Goal: Book appointment/travel/reservation

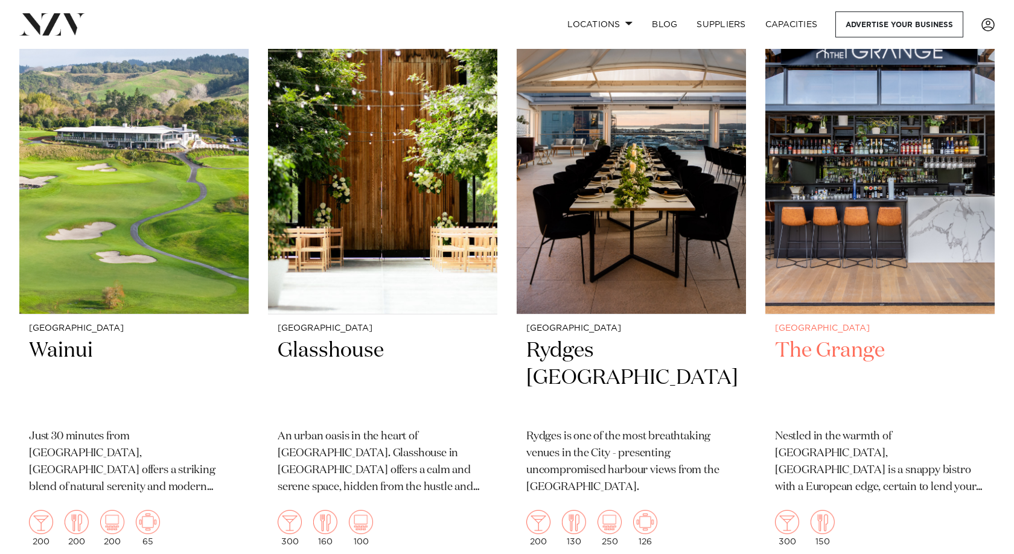
scroll to position [3742, 0]
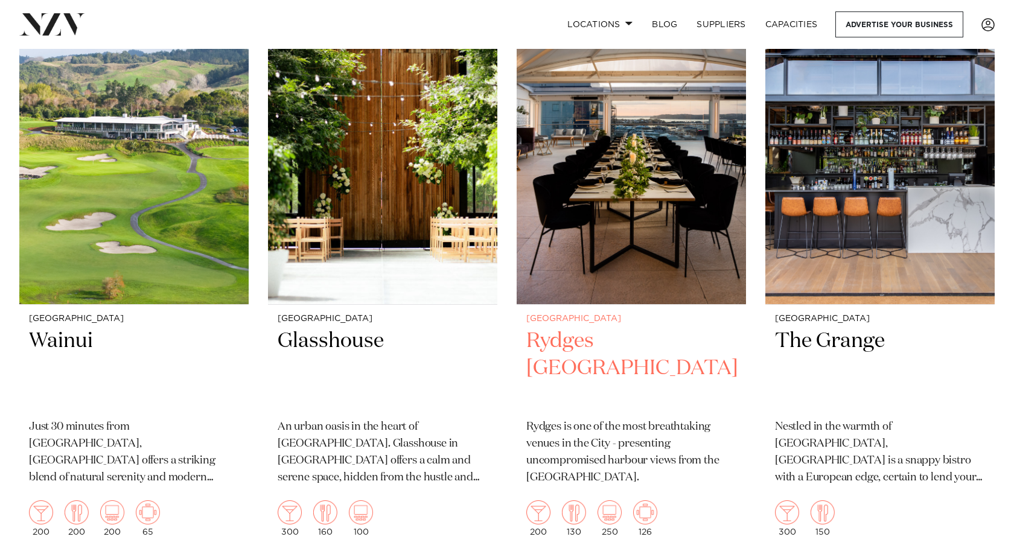
click at [603, 231] on img at bounding box center [631, 150] width 229 height 308
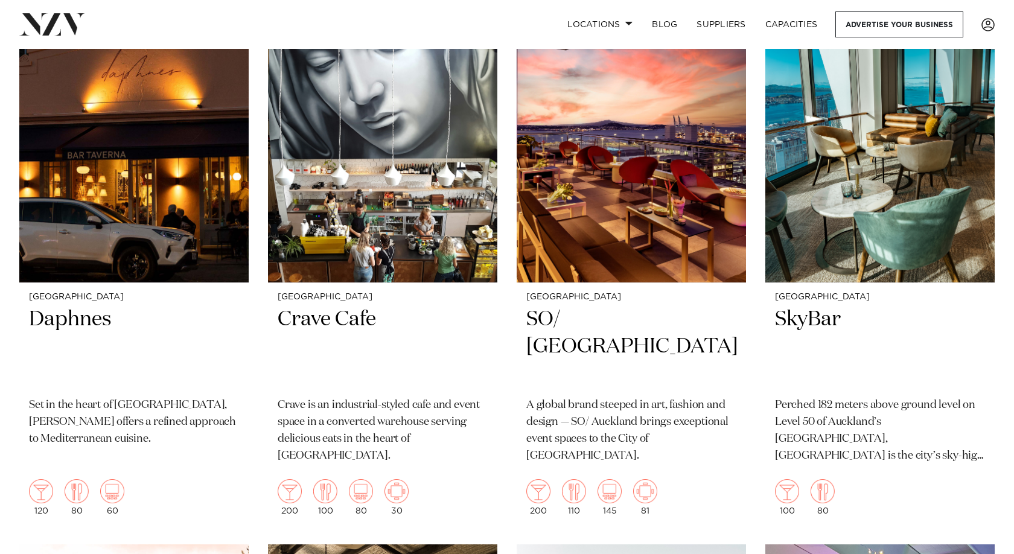
scroll to position [5492, 0]
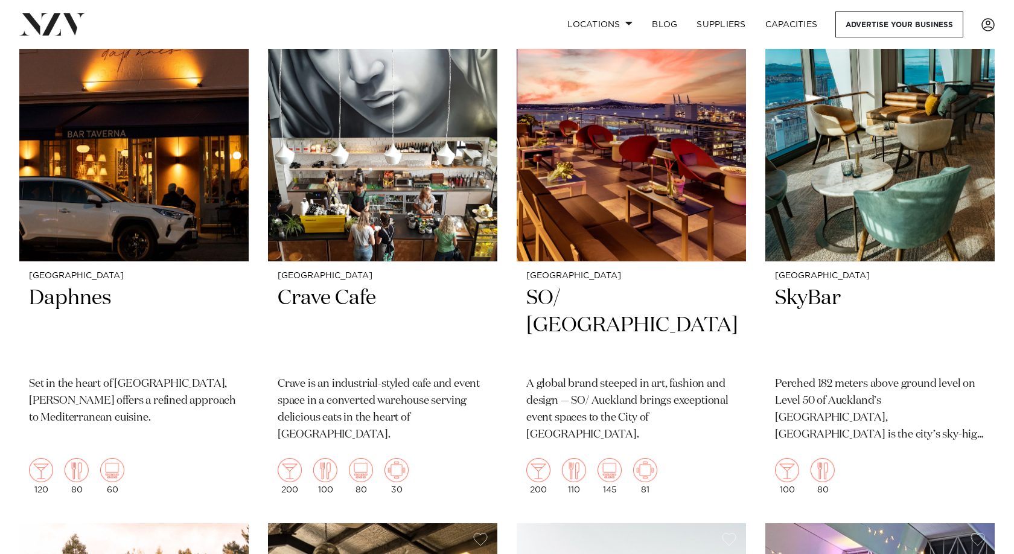
click at [324, 28] on div "Locations Auckland Wellington Christchurch Queenstown Hamilton Northland Bay of…" at bounding box center [653, 24] width 683 height 26
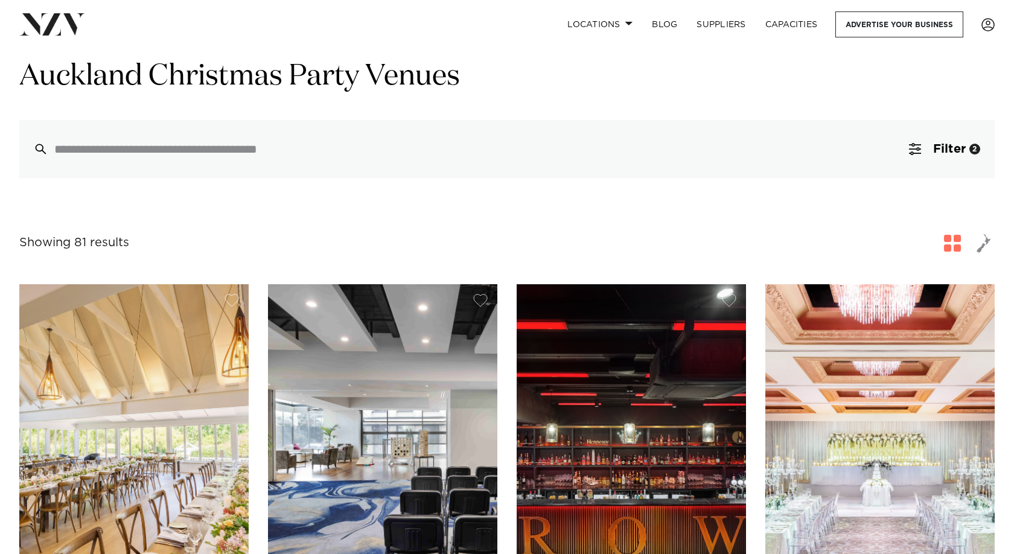
scroll to position [60, 0]
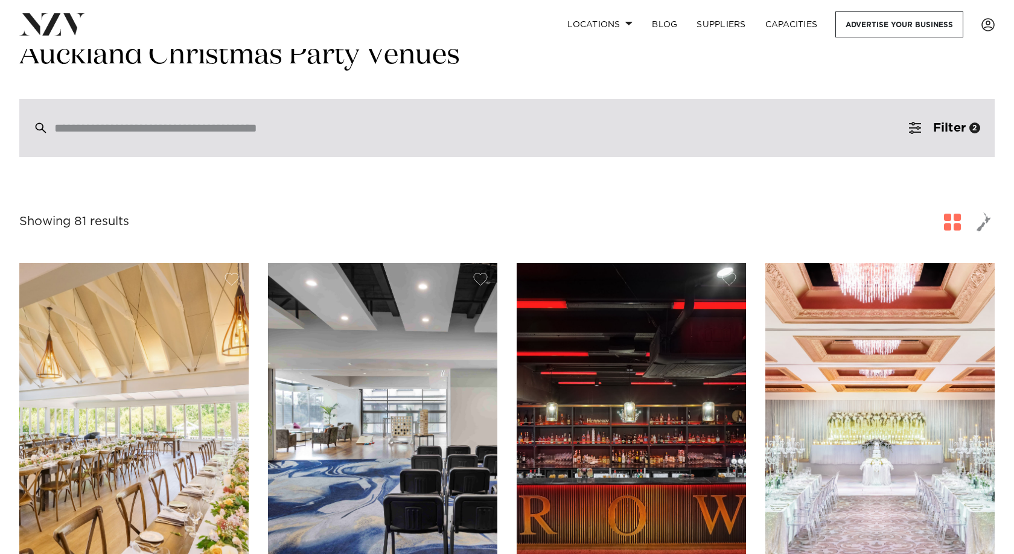
click at [217, 134] on input "search" at bounding box center [481, 127] width 854 height 13
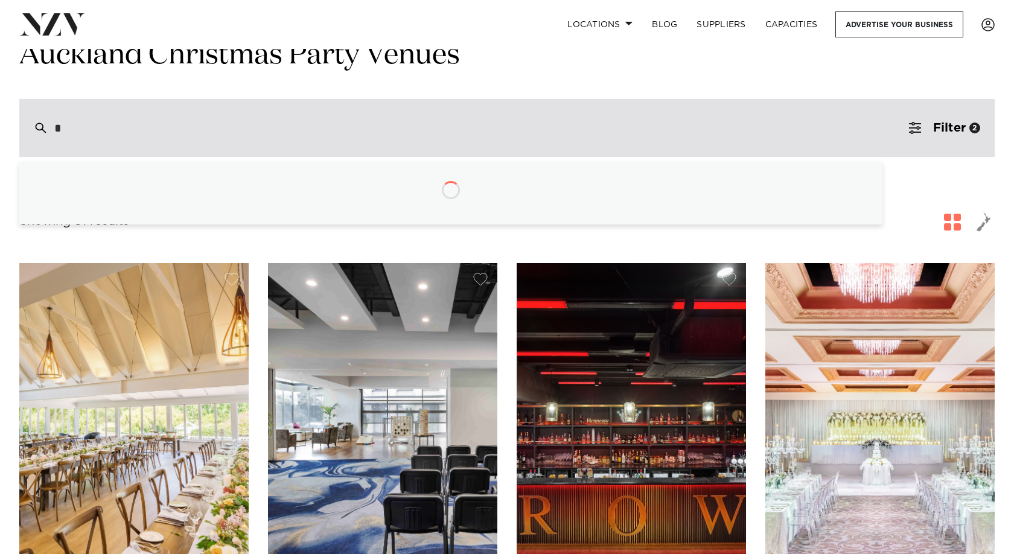
type input "**"
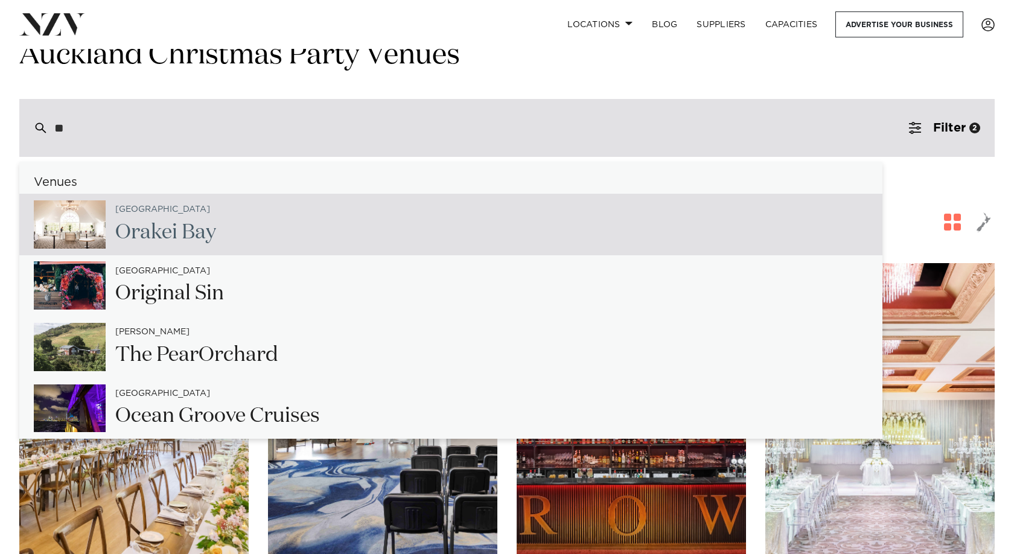
click at [185, 232] on h2 "Or akei Bay" at bounding box center [165, 232] width 101 height 27
type input "**********"
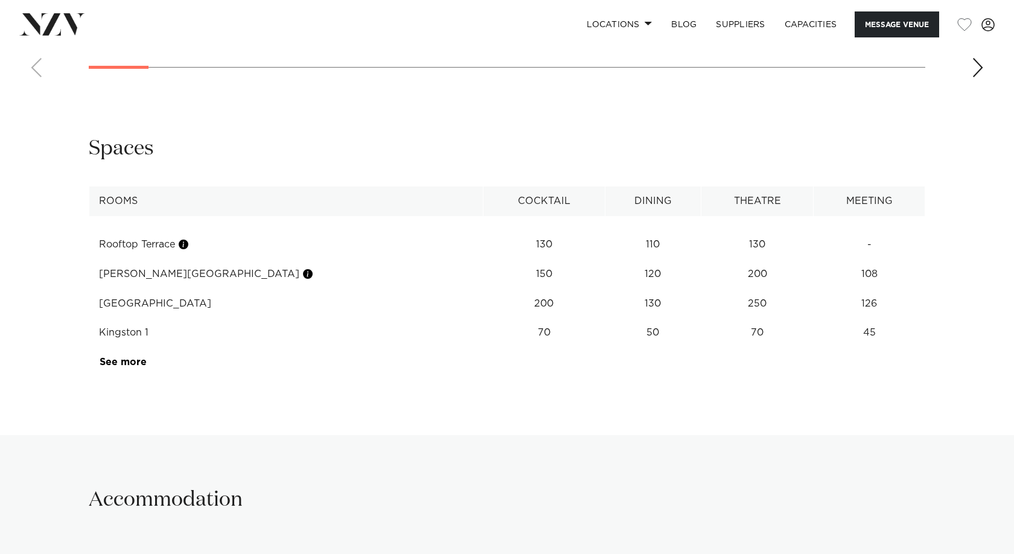
scroll to position [1871, 0]
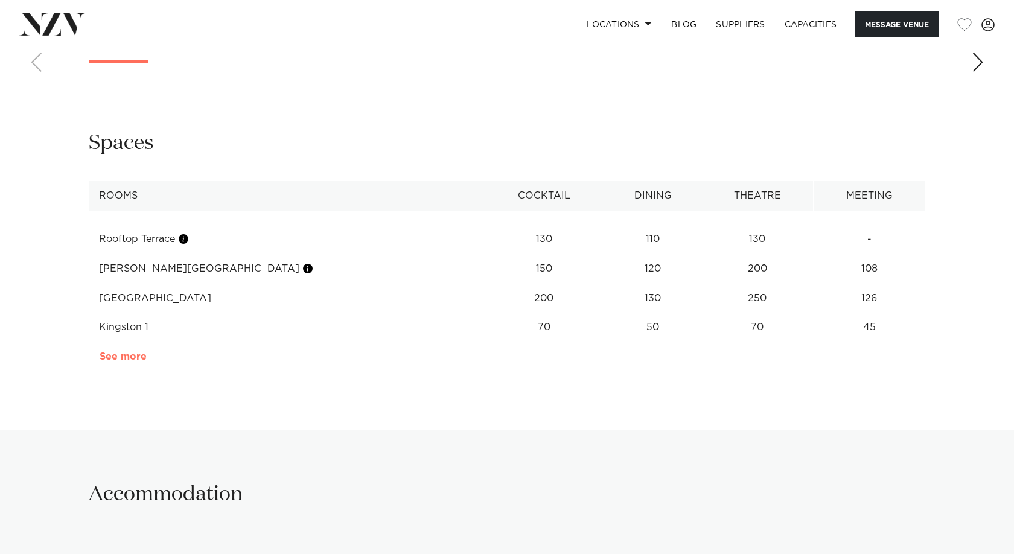
click at [129, 352] on link "See more" at bounding box center [147, 357] width 94 height 10
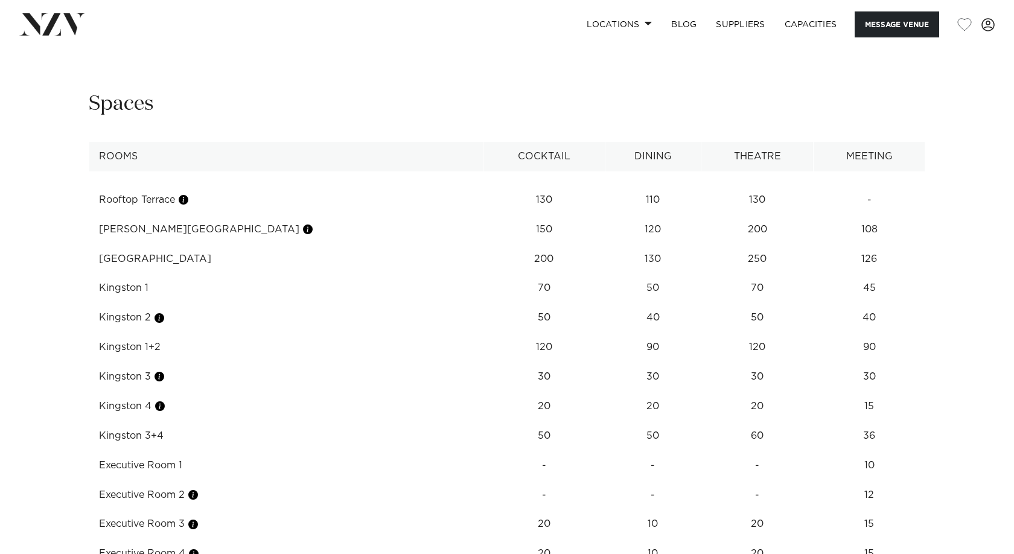
scroll to position [1931, 0]
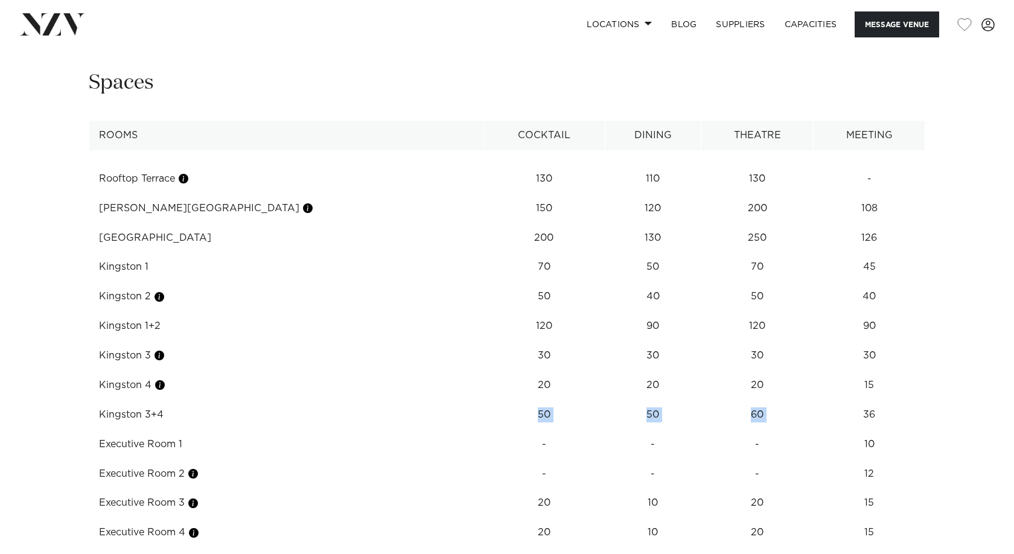
drag, startPoint x: 413, startPoint y: 357, endPoint x: 787, endPoint y: 354, distance: 373.6
click at [787, 400] on tr "Kingston 3+4 50 50 60 36" at bounding box center [507, 415] width 836 height 30
click at [814, 400] on td "36" at bounding box center [870, 415] width 112 height 30
drag, startPoint x: 586, startPoint y: 354, endPoint x: 556, endPoint y: 354, distance: 29.6
click at [605, 400] on td "50" at bounding box center [653, 415] width 96 height 30
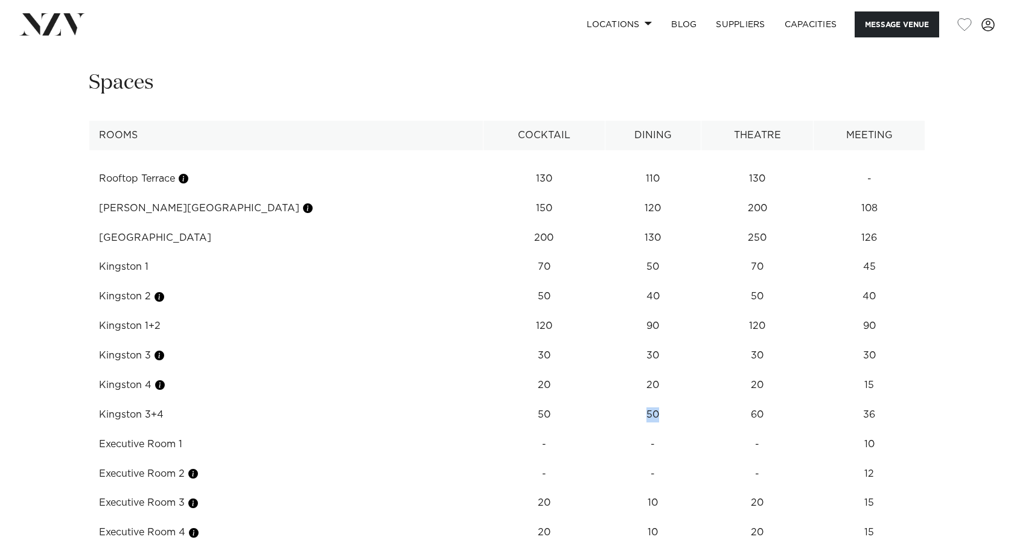
click at [605, 400] on td "50" at bounding box center [653, 415] width 96 height 30
click at [47, 301] on div "**********" at bounding box center [507, 367] width 995 height 596
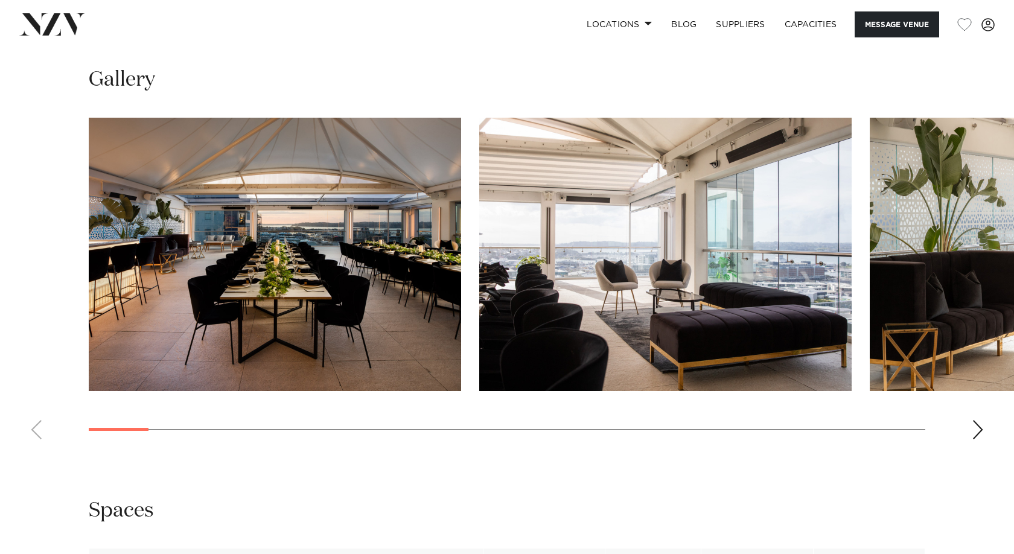
scroll to position [1509, 0]
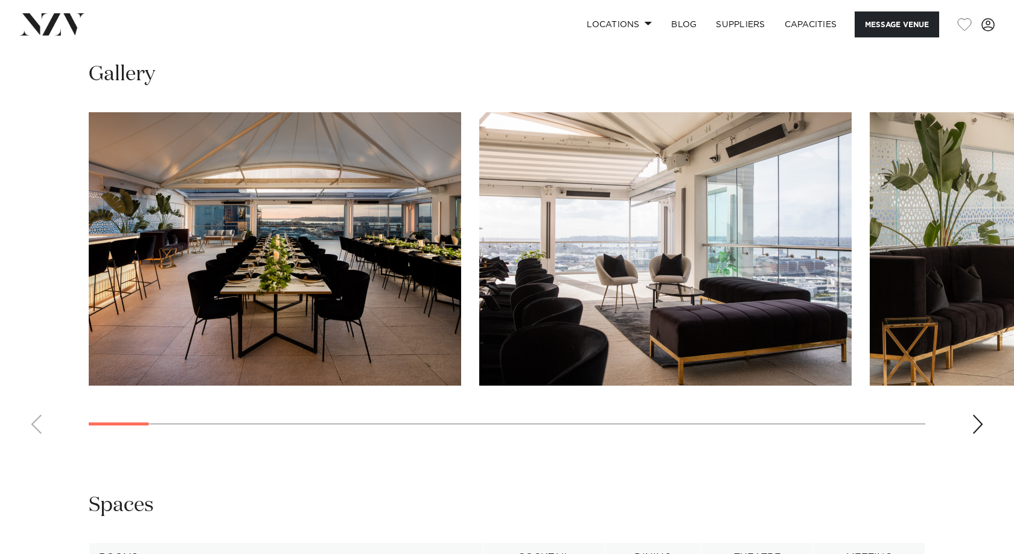
click at [978, 415] on div "Next slide" at bounding box center [978, 424] width 12 height 19
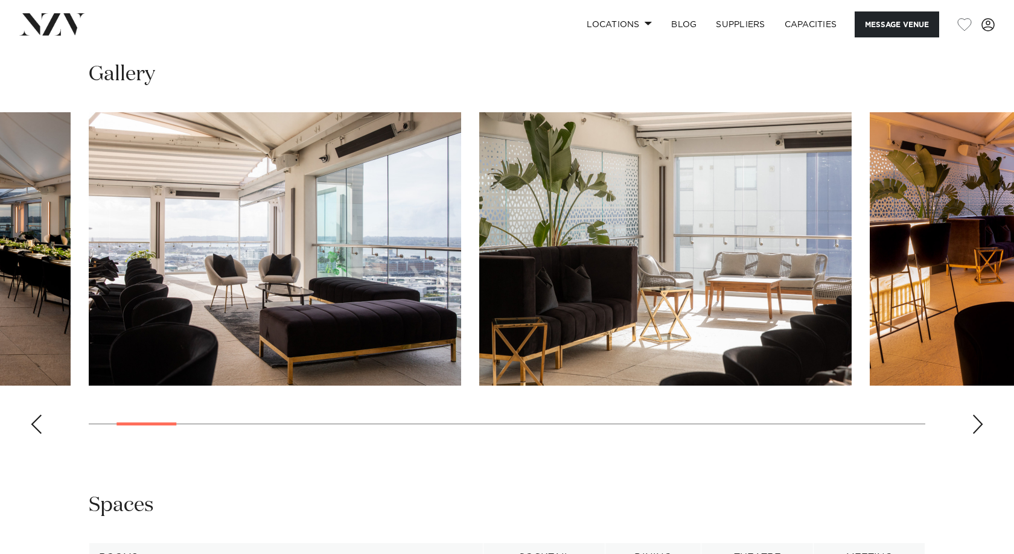
click at [979, 415] on div "Next slide" at bounding box center [978, 424] width 12 height 19
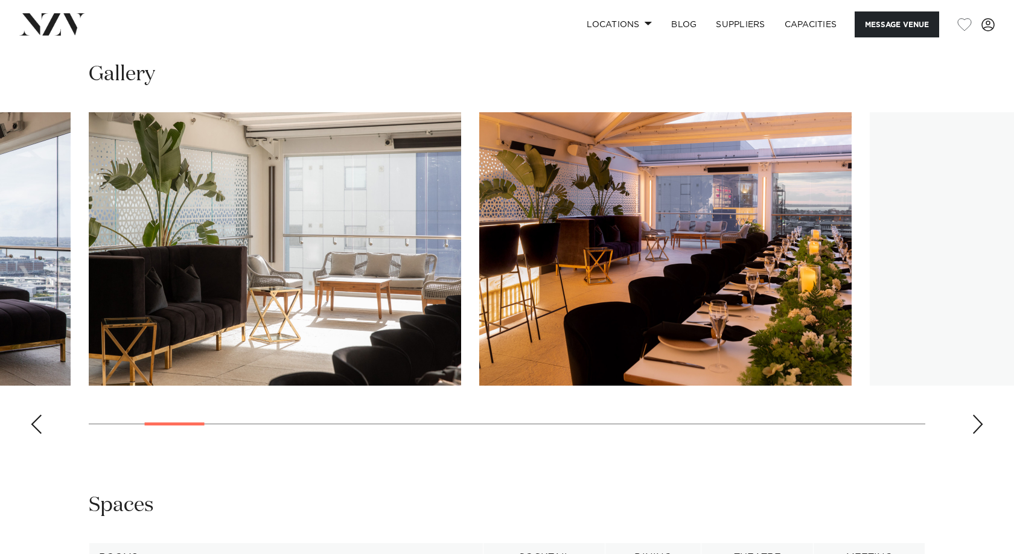
click at [979, 415] on div "Next slide" at bounding box center [978, 424] width 12 height 19
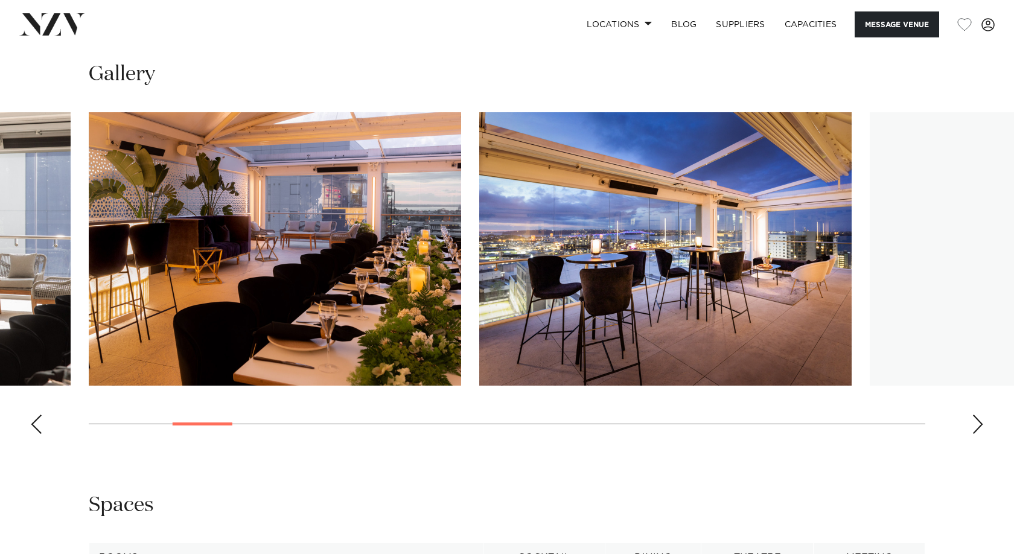
click at [979, 415] on div "Next slide" at bounding box center [978, 424] width 12 height 19
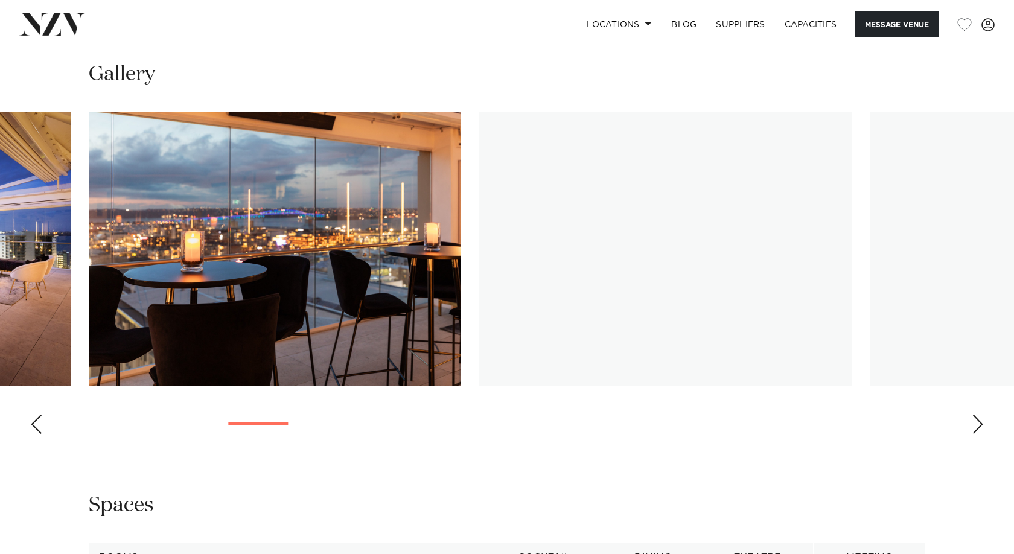
click at [979, 415] on div "Next slide" at bounding box center [978, 424] width 12 height 19
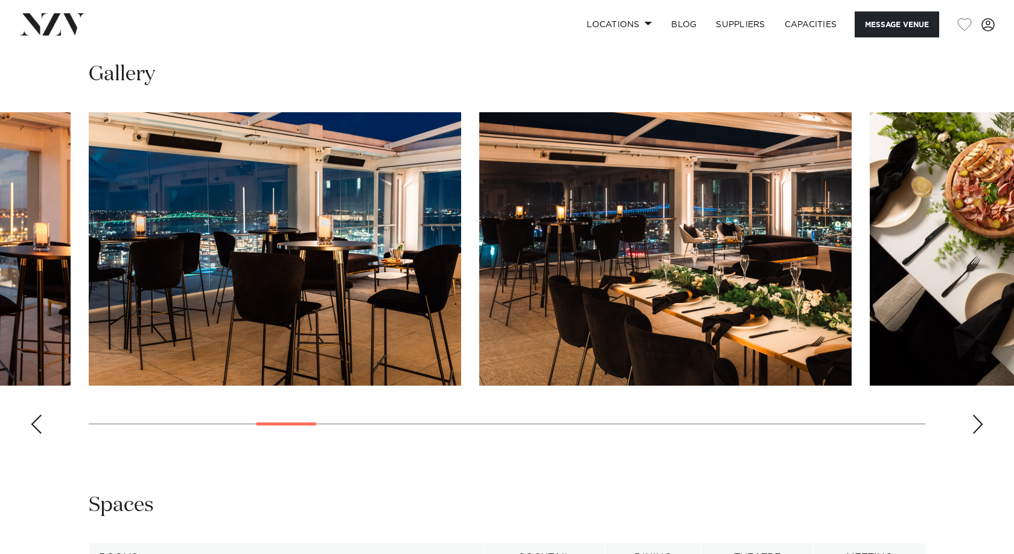
click at [980, 415] on div "Next slide" at bounding box center [978, 424] width 12 height 19
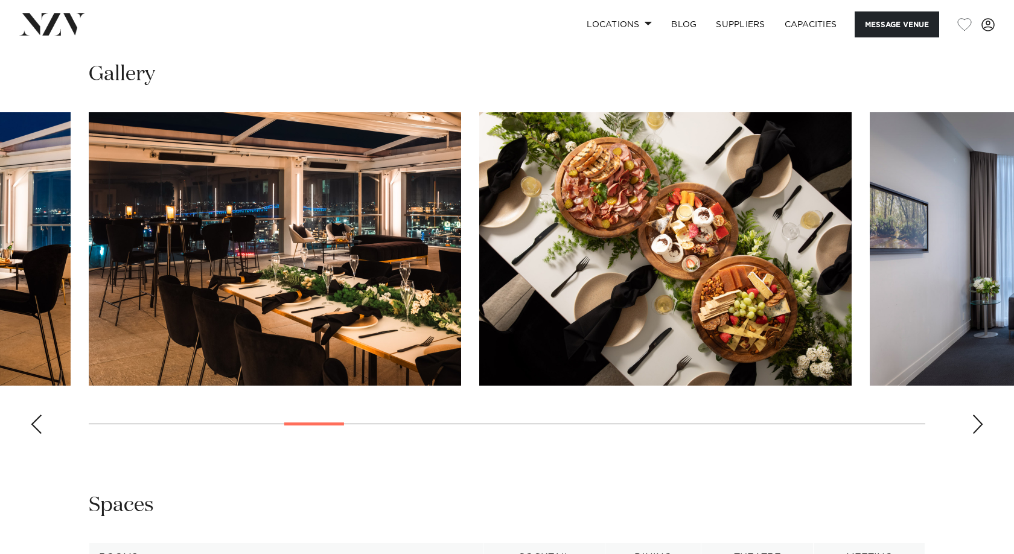
click at [980, 415] on div "Next slide" at bounding box center [978, 424] width 12 height 19
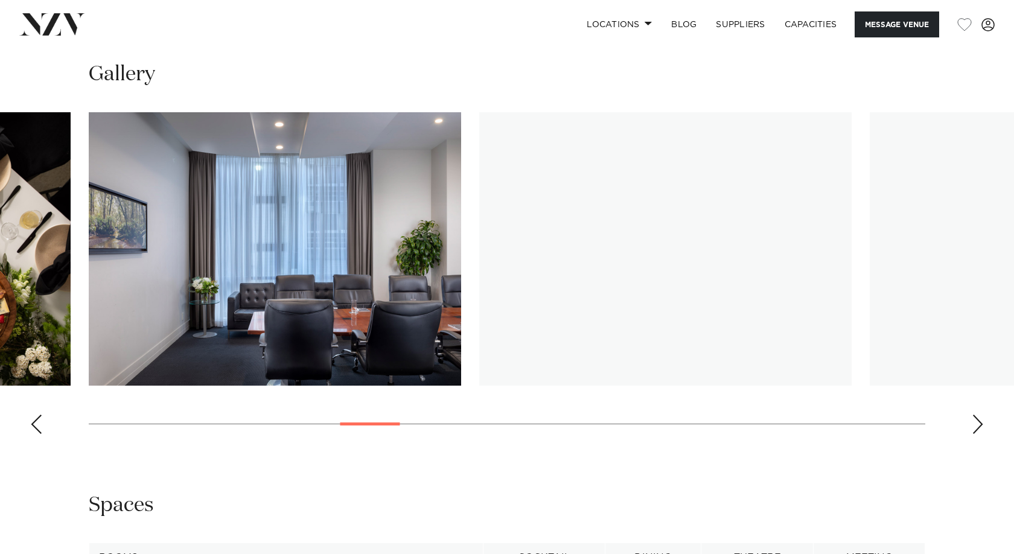
click at [977, 415] on div "Next slide" at bounding box center [978, 424] width 12 height 19
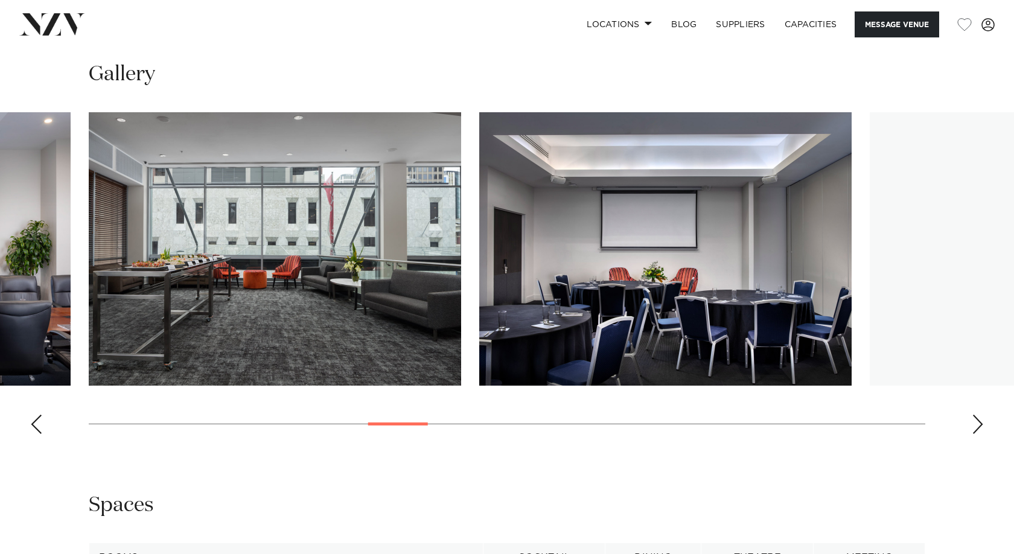
click at [975, 415] on div "Next slide" at bounding box center [978, 424] width 12 height 19
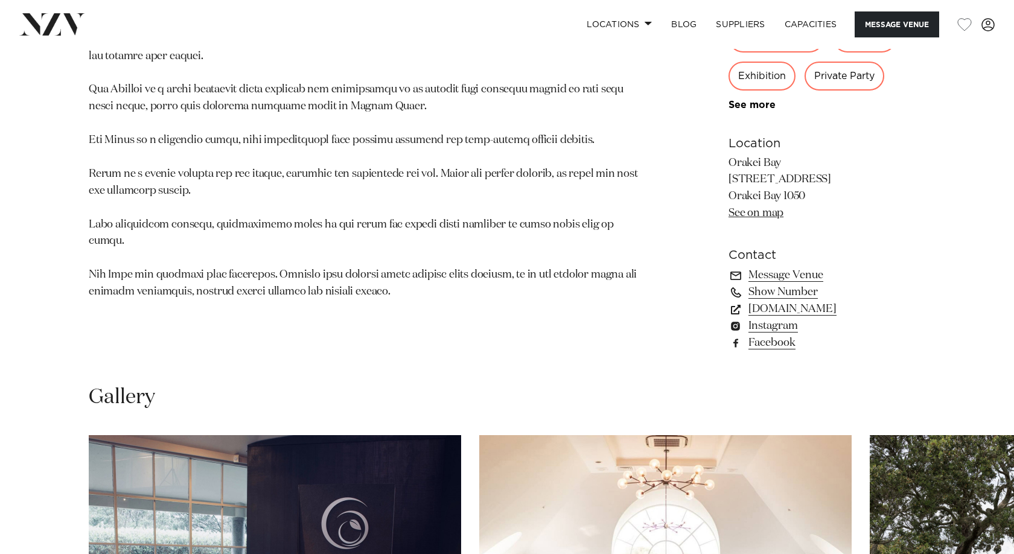
scroll to position [1147, 0]
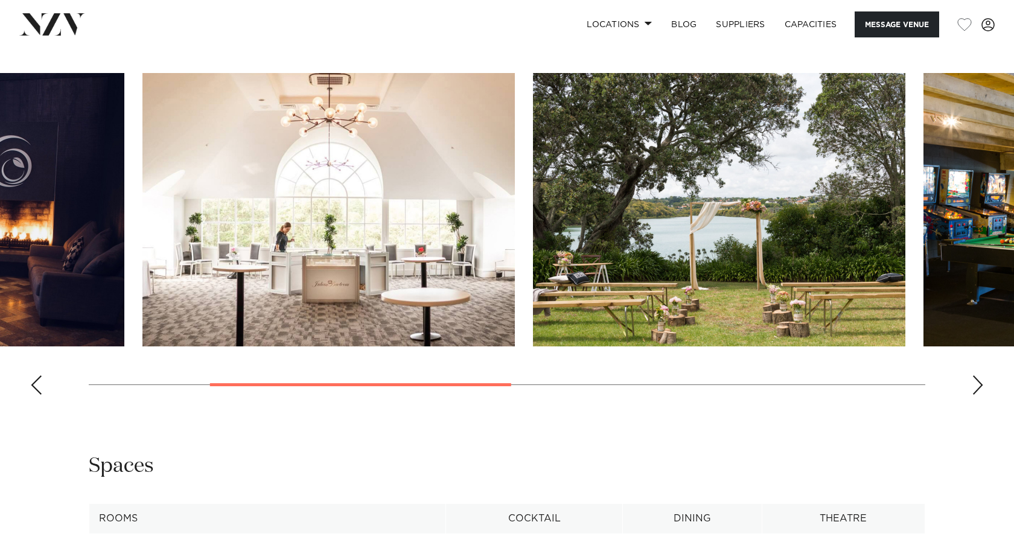
click at [0, 304] on html "Locations Auckland Wellington Christchurch Queenstown Hamilton Northland Bay of…" at bounding box center [507, 458] width 1014 height 3210
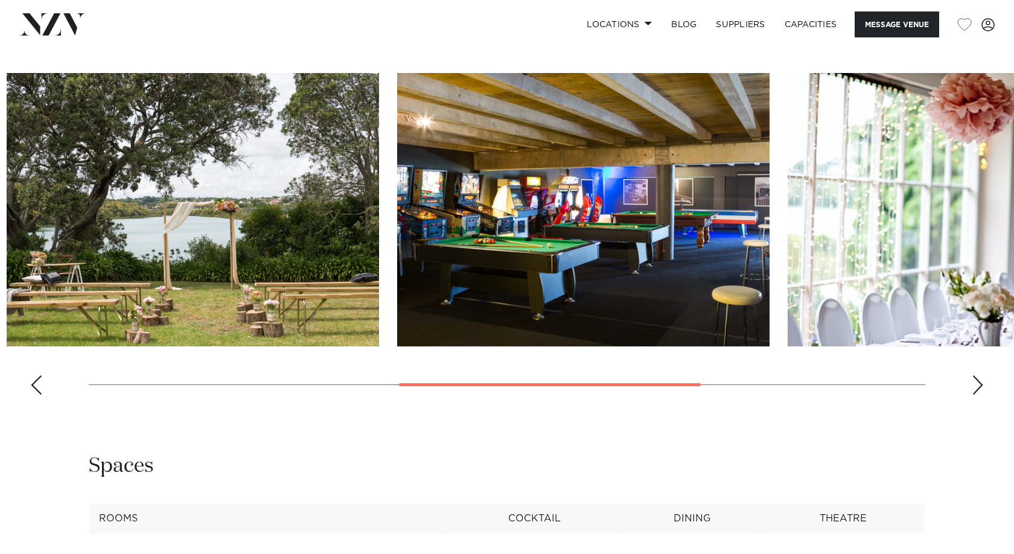
click at [147, 243] on img "3 / 6" at bounding box center [193, 209] width 372 height 273
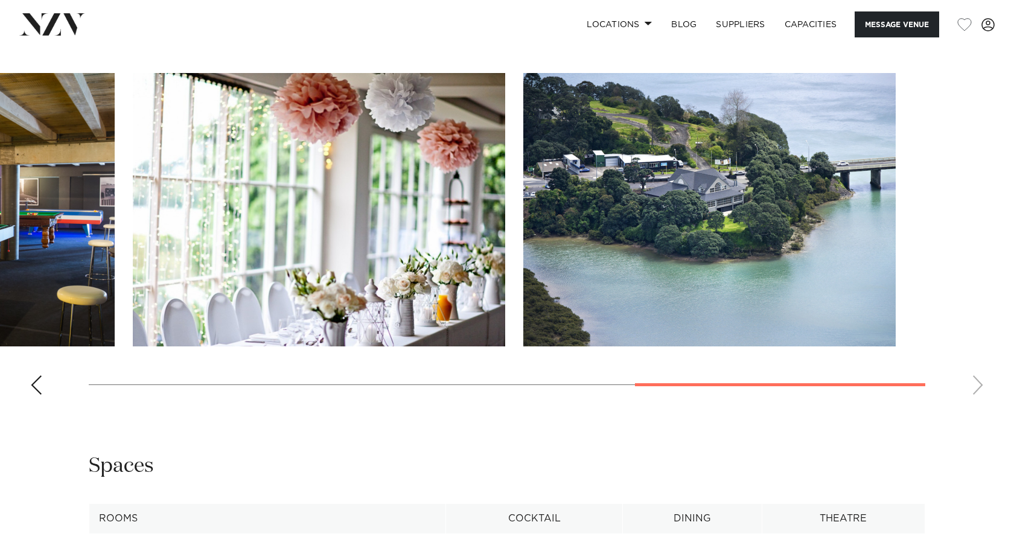
click at [133, 240] on img "5 / 6" at bounding box center [319, 209] width 372 height 273
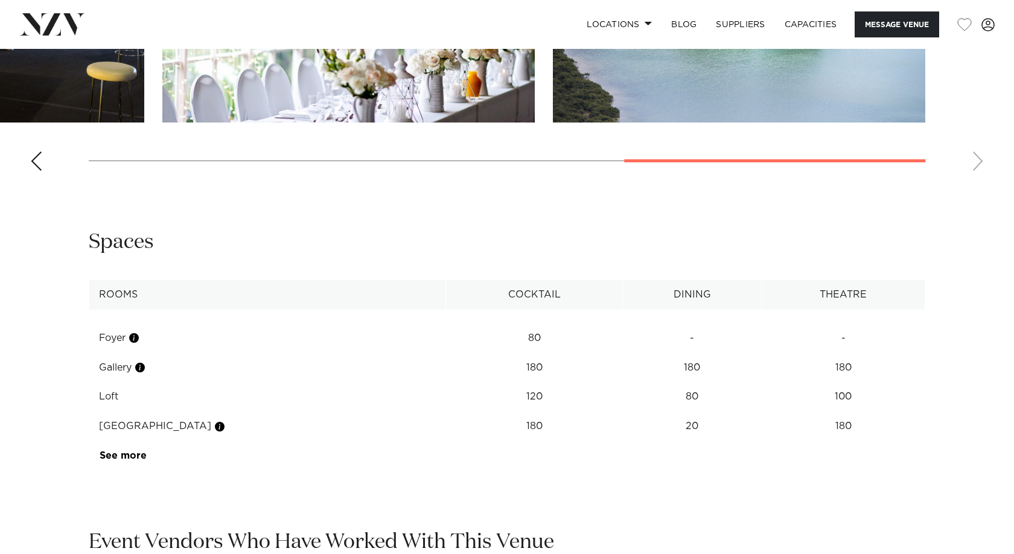
scroll to position [1449, 0]
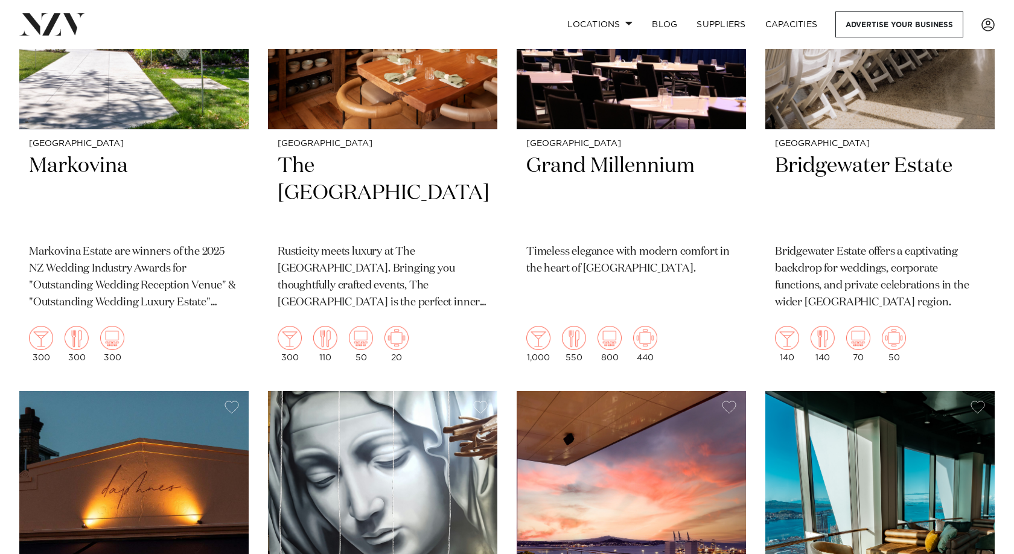
scroll to position [5191, 0]
